Goal: Transaction & Acquisition: Purchase product/service

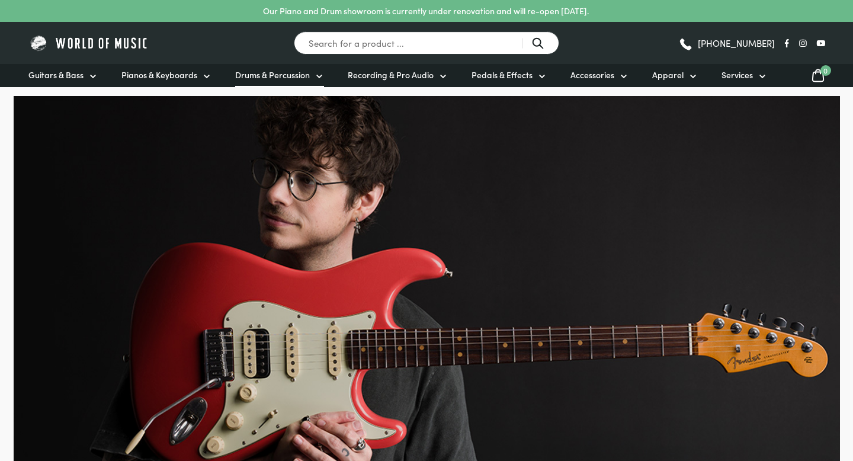
click at [315, 73] on icon at bounding box center [318, 76] width 9 height 9
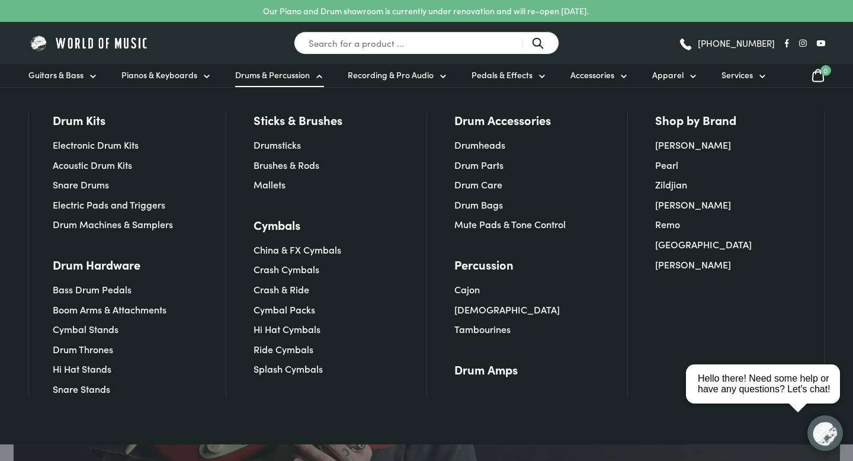
click at [379, 21] on div "Our Piano and Drum showroom is currently under renovation and will re-open [DAT…" at bounding box center [426, 11] width 853 height 22
click at [377, 37] on input "Search for a product ..." at bounding box center [426, 42] width 265 height 23
type input "Drum pads"
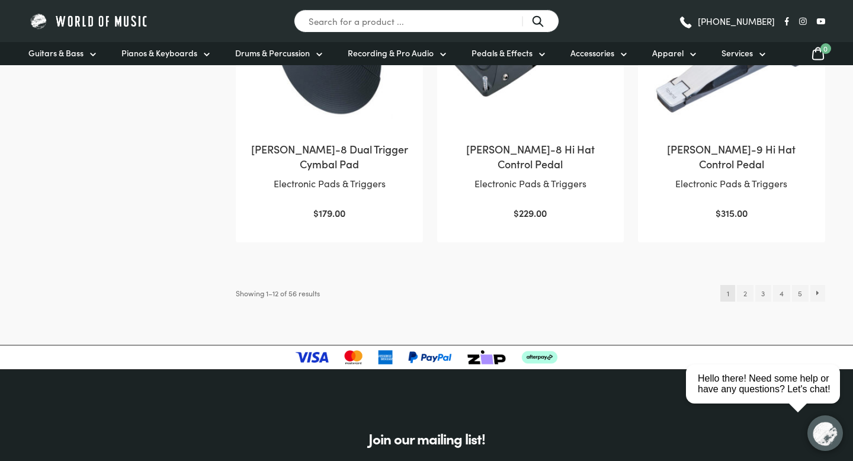
scroll to position [1270, 0]
